Goal: Subscribe to service/newsletter

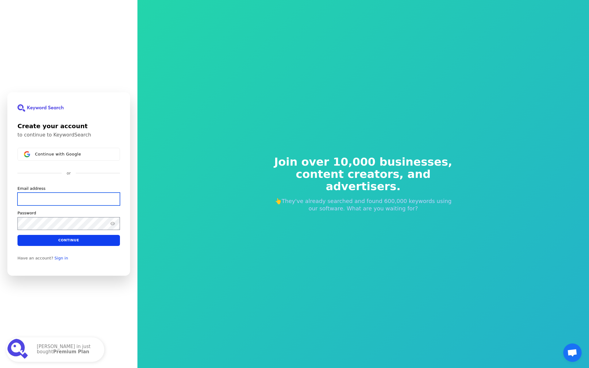
click at [60, 202] on input "Email address" at bounding box center [68, 198] width 102 height 13
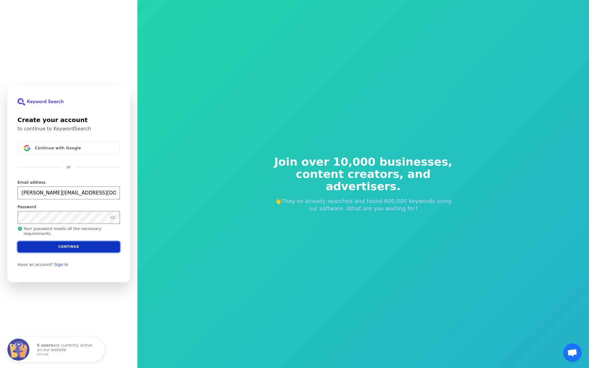
click at [72, 248] on button "Continue" at bounding box center [68, 246] width 102 height 11
type input "[PERSON_NAME][EMAIL_ADDRESS][DOMAIN_NAME]"
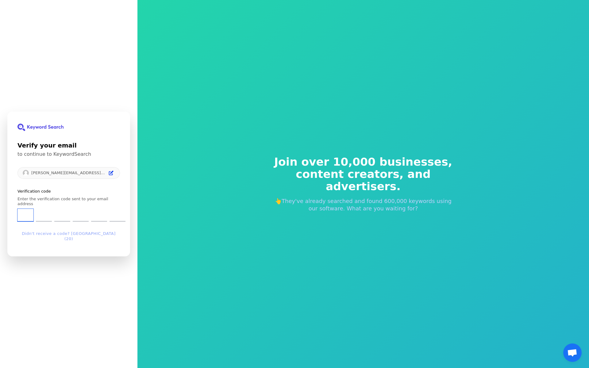
type input "7"
type input "9"
type input "8"
type input "4"
type input "0"
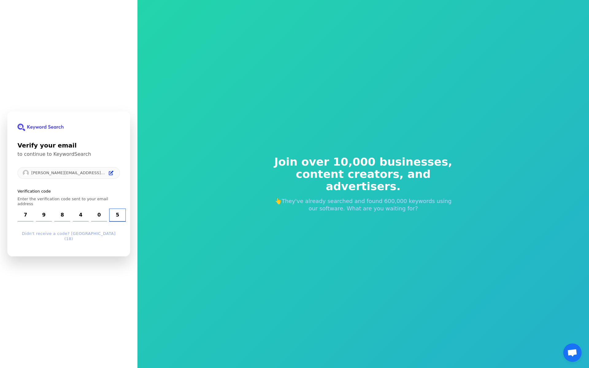
type input "5"
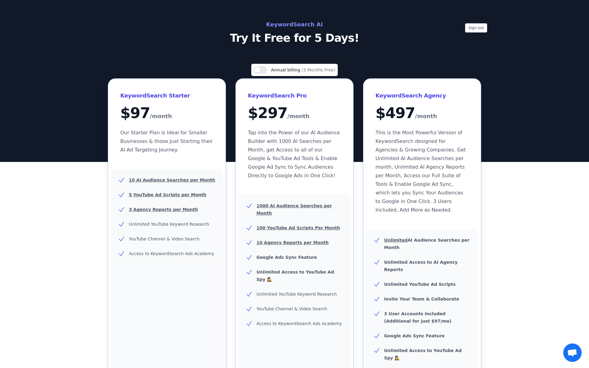
click at [291, 36] on p "Try It Free for 5 Days!" at bounding box center [294, 38] width 275 height 12
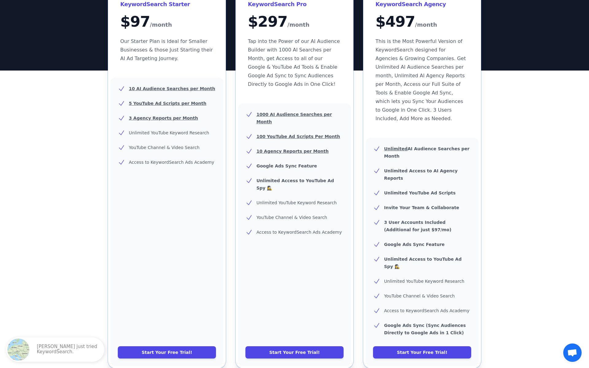
scroll to position [93, 0]
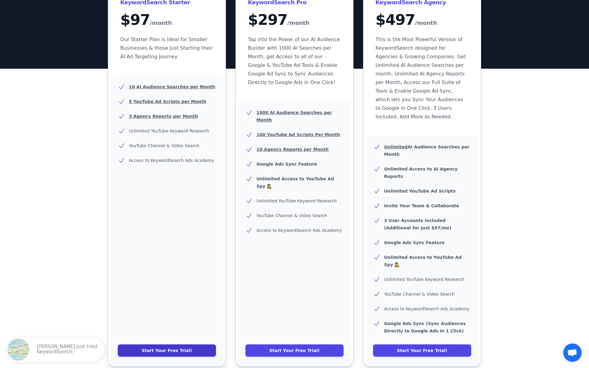
click at [181, 344] on link "Start Your Free Trial!" at bounding box center [167, 350] width 98 height 12
